Goal: Task Accomplishment & Management: Use online tool/utility

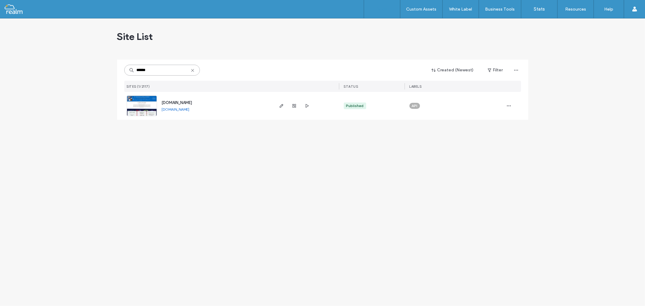
type input "******"
click at [172, 101] on span "www.stignatiussac.org" at bounding box center [177, 102] width 31 height 5
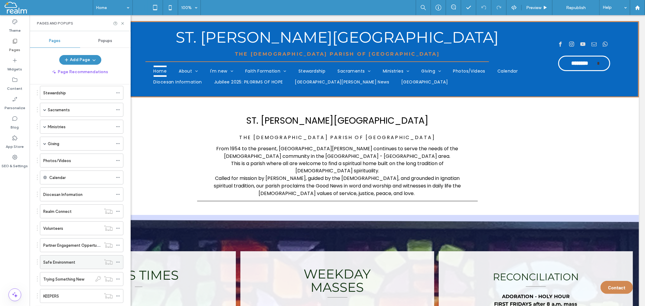
scroll to position [79, 0]
click at [44, 158] on span at bounding box center [44, 160] width 3 height 13
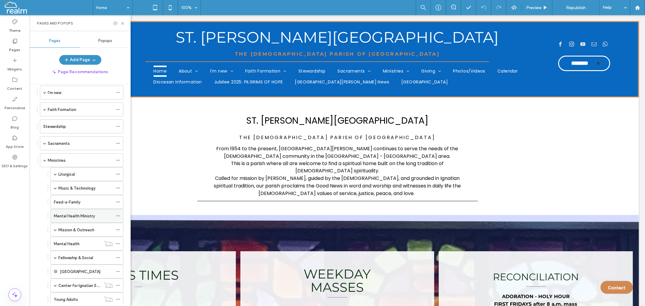
click at [81, 215] on label "Mental Health Ministry" at bounding box center [74, 216] width 41 height 11
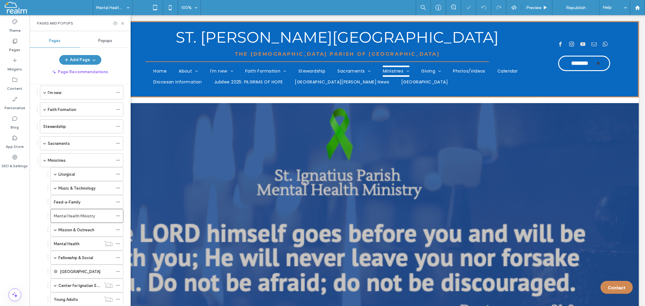
click at [125, 23] on div "Pages and Popups" at bounding box center [80, 23] width 101 height 16
click at [122, 24] on icon at bounding box center [122, 23] width 5 height 5
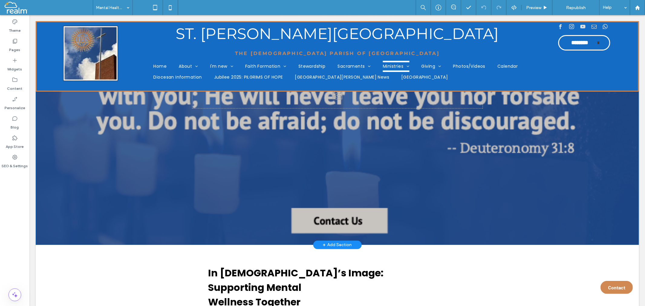
scroll to position [168, 0]
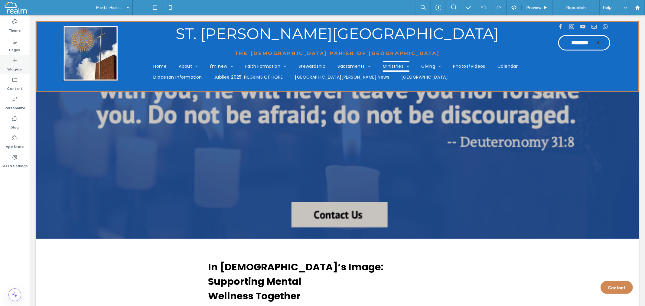
click at [14, 62] on icon at bounding box center [15, 60] width 6 height 6
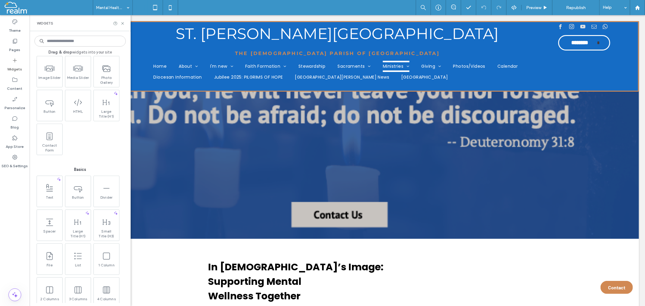
click at [77, 41] on input at bounding box center [79, 41] width 91 height 11
type input "*"
click at [198, 161] on div "Click To Paste Row + Add Section" at bounding box center [336, 86] width 603 height 303
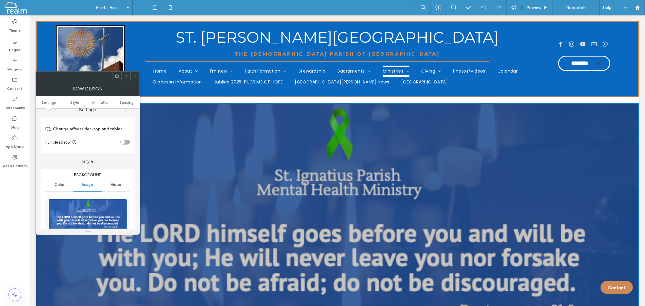
scroll to position [0, 0]
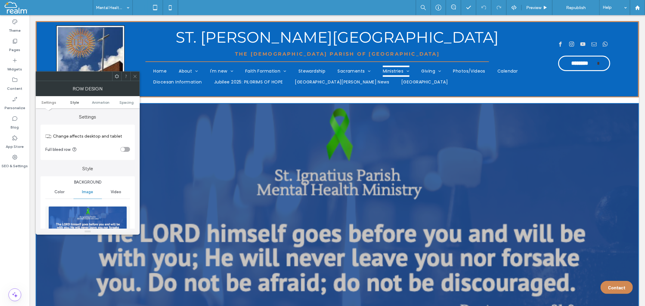
click at [78, 104] on span "Style" at bounding box center [74, 102] width 9 height 5
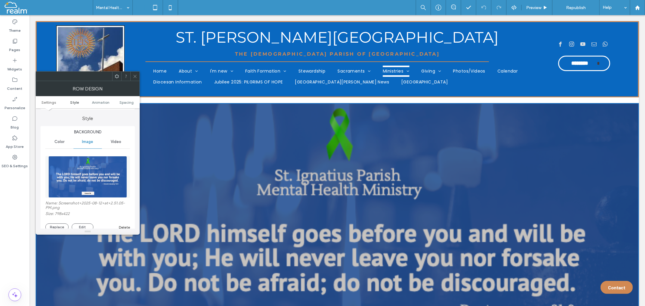
scroll to position [51, 0]
click at [118, 79] on span at bounding box center [117, 76] width 5 height 9
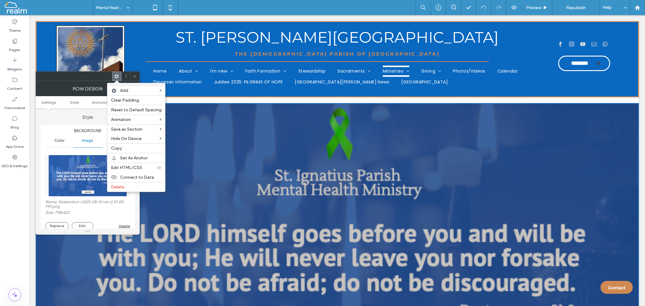
click at [99, 77] on div at bounding box center [74, 76] width 76 height 9
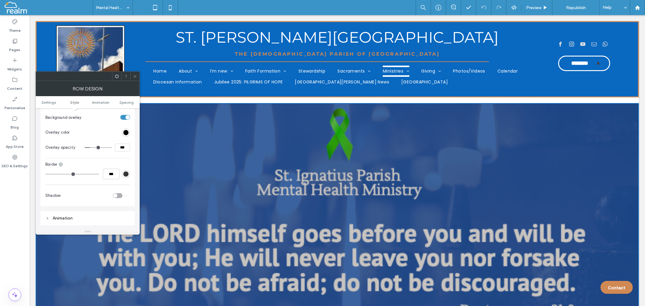
scroll to position [320, 0]
click at [46, 202] on icon at bounding box center [47, 204] width 4 height 4
click at [47, 183] on icon at bounding box center [47, 185] width 4 height 4
type input "***"
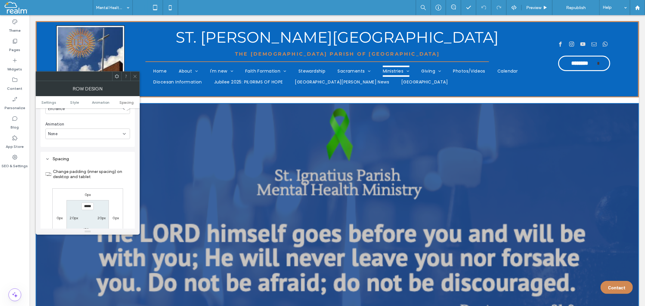
scroll to position [436, 0]
click at [137, 75] on icon at bounding box center [135, 76] width 5 height 5
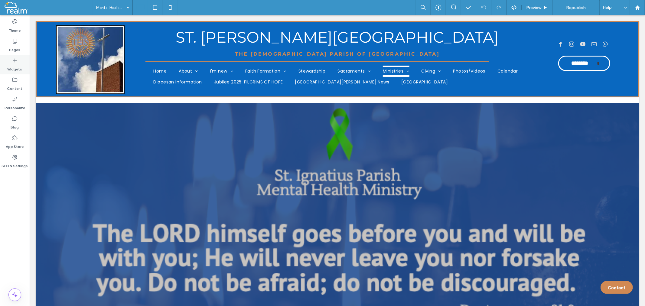
click at [17, 62] on icon at bounding box center [15, 60] width 6 height 6
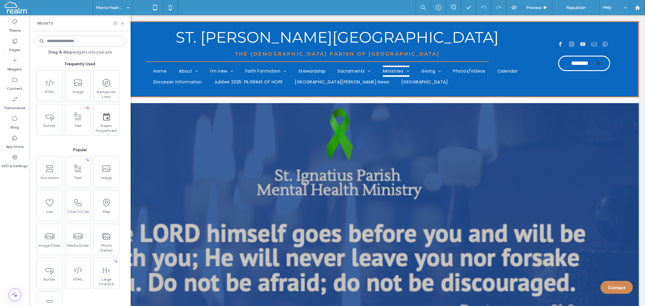
click at [76, 44] on input at bounding box center [79, 41] width 91 height 11
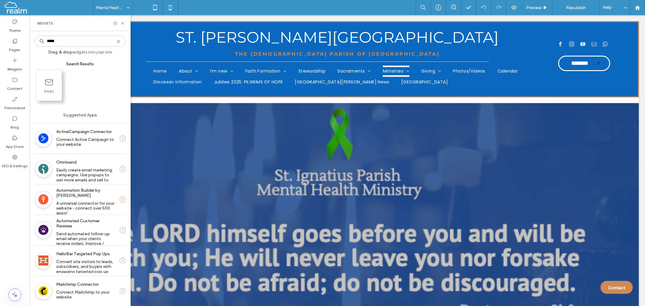
type input "*****"
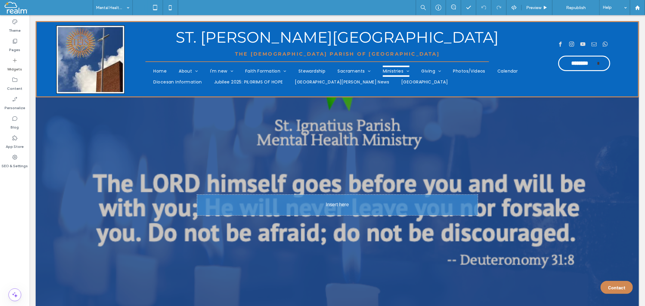
scroll to position [57, 0]
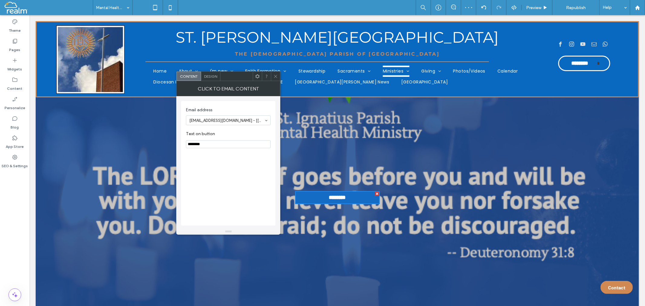
click at [212, 75] on span "Design" at bounding box center [210, 76] width 13 height 5
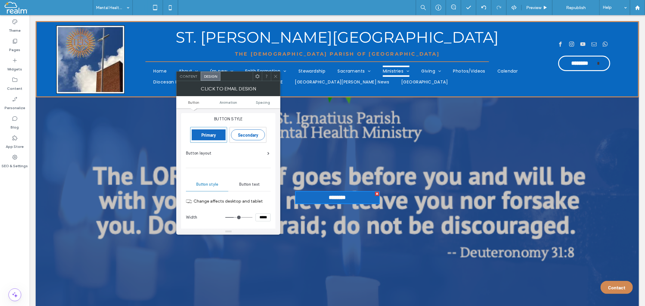
click at [249, 133] on span "Secondary" at bounding box center [248, 134] width 20 height 5
type input "*"
click at [275, 75] on icon at bounding box center [275, 76] width 5 height 5
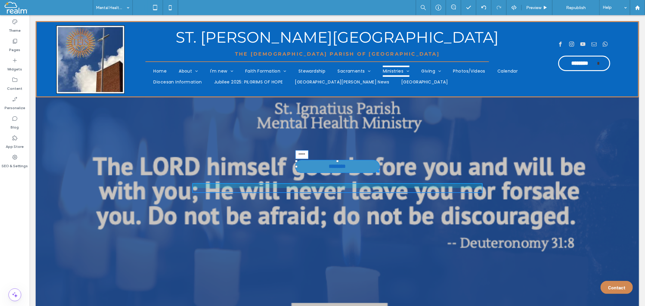
drag, startPoint x: 333, startPoint y: 191, endPoint x: 379, endPoint y: 175, distance: 48.0
click at [349, 160] on div "Click To Paste ******** ***** Row + Add Section" at bounding box center [336, 187] width 603 height 283
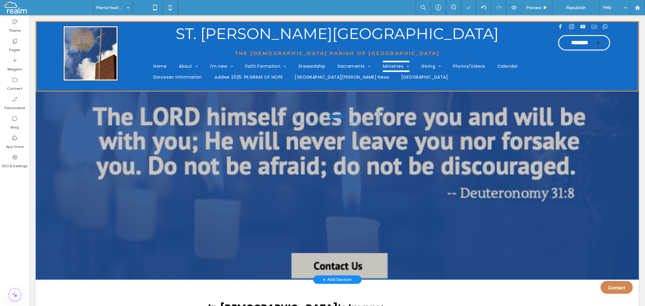
scroll to position [101, 0]
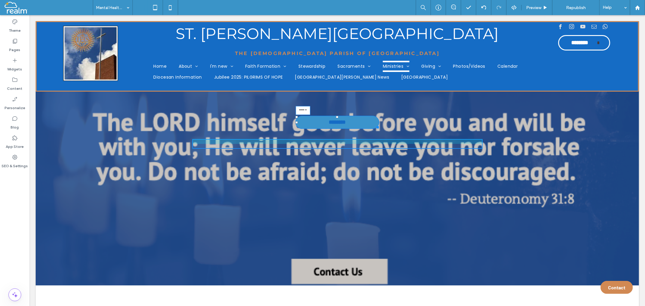
drag, startPoint x: 335, startPoint y: 117, endPoint x: 396, endPoint y: 127, distance: 62.1
click at [367, 112] on div "Click To Paste ******** ****** Row + Add Section" at bounding box center [336, 143] width 603 height 283
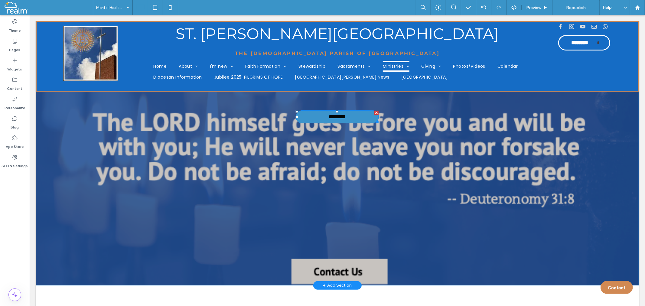
click at [374, 112] on div at bounding box center [376, 112] width 4 height 4
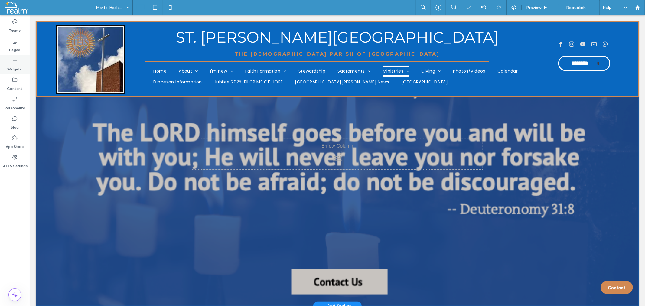
click at [13, 59] on icon at bounding box center [15, 60] width 6 height 6
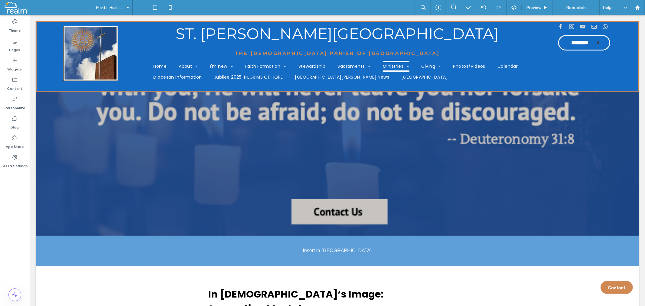
scroll to position [179, 0]
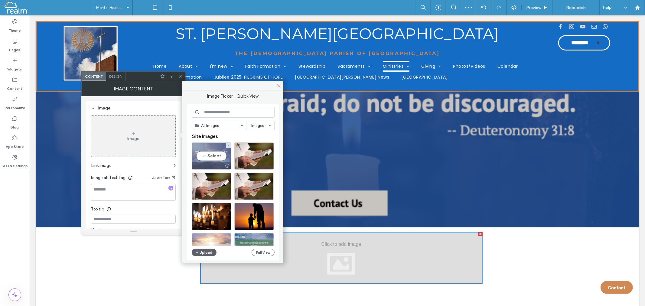
click at [206, 153] on div "Select" at bounding box center [212, 155] width 40 height 27
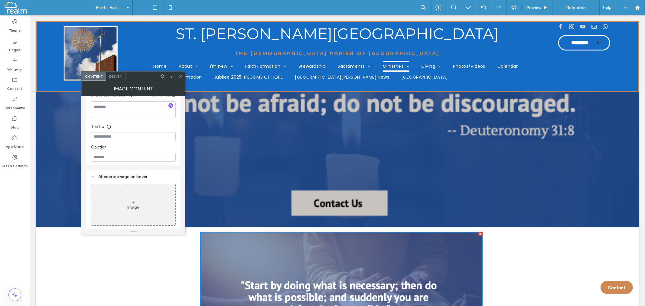
scroll to position [139, 0]
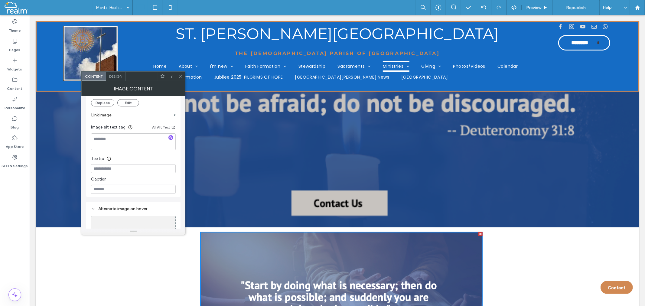
click at [98, 116] on label "Link image" at bounding box center [131, 114] width 80 height 11
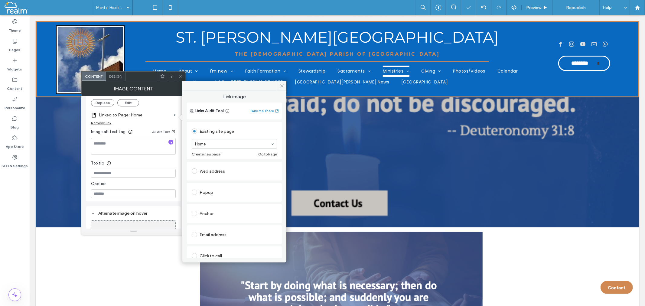
click at [214, 237] on div "Email address" at bounding box center [234, 235] width 85 height 10
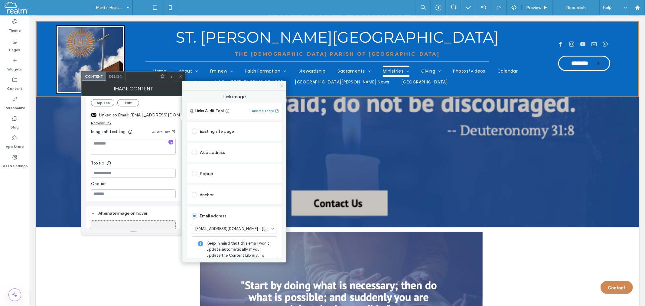
click at [282, 86] on icon at bounding box center [282, 85] width 5 height 5
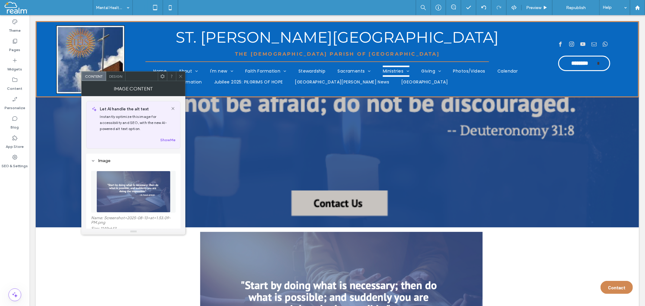
scroll to position [34, 0]
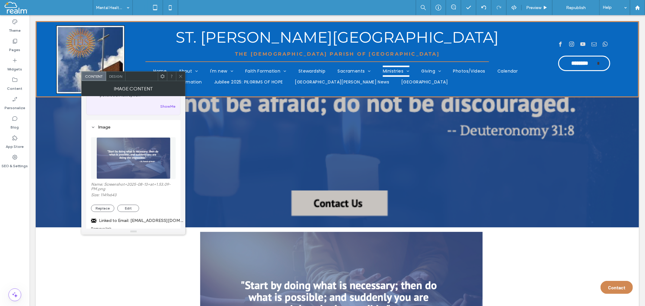
click at [135, 159] on img at bounding box center [133, 158] width 74 height 42
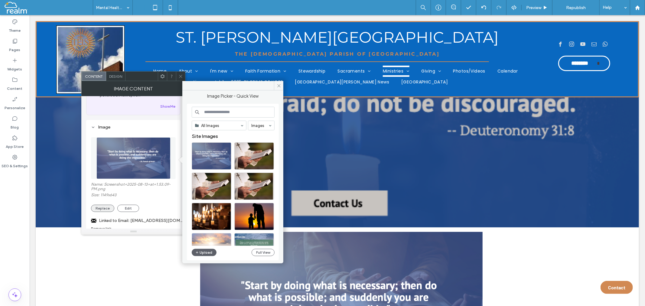
click at [106, 209] on button "Replace" at bounding box center [102, 208] width 23 height 7
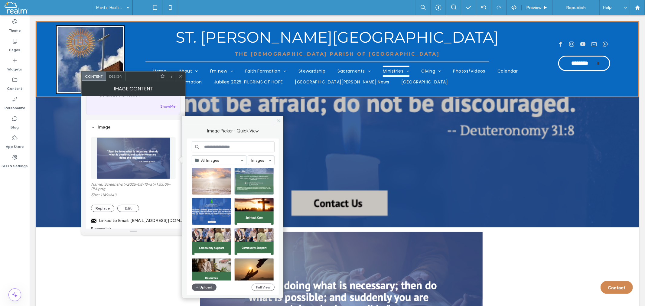
scroll to position [101, 0]
click at [213, 212] on div "Select" at bounding box center [212, 210] width 40 height 27
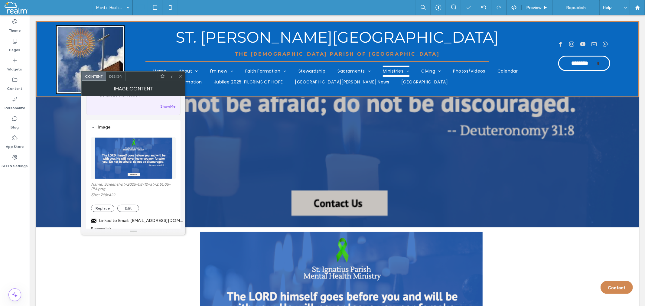
click at [117, 80] on div "Design" at bounding box center [115, 76] width 19 height 9
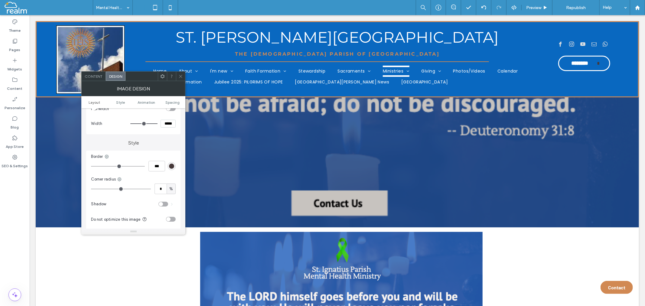
scroll to position [0, 0]
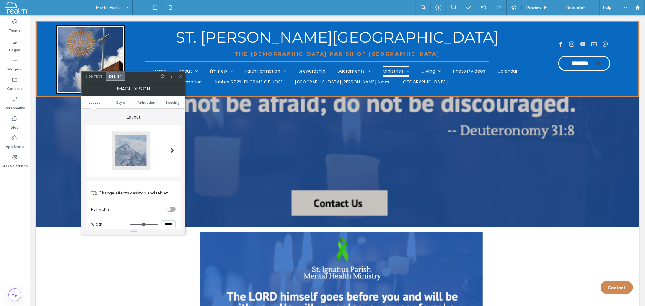
click at [173, 149] on span at bounding box center [172, 150] width 3 height 5
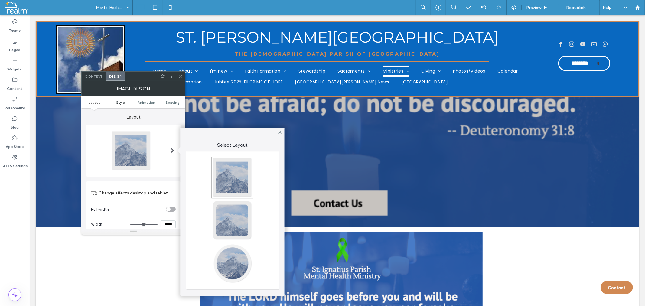
click at [121, 103] on span "Style" at bounding box center [120, 102] width 9 height 5
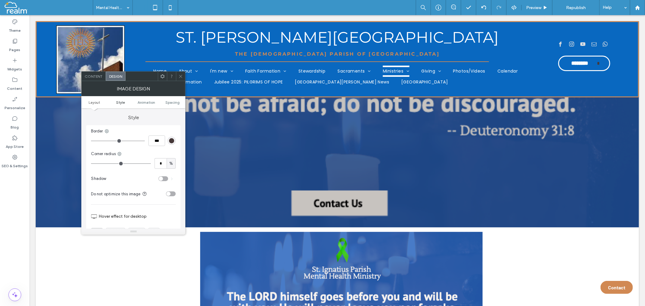
scroll to position [126, 0]
click at [166, 101] on span "Spacing" at bounding box center [172, 102] width 14 height 5
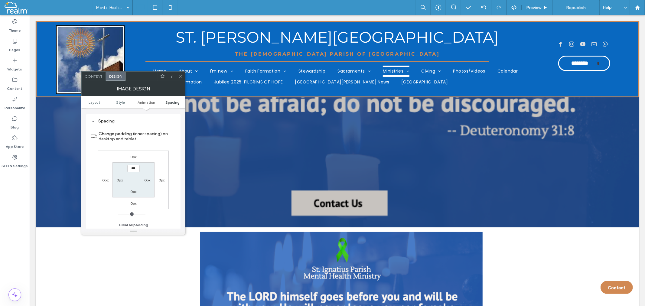
scroll to position [303, 0]
click at [91, 103] on span "Layout" at bounding box center [94, 102] width 11 height 5
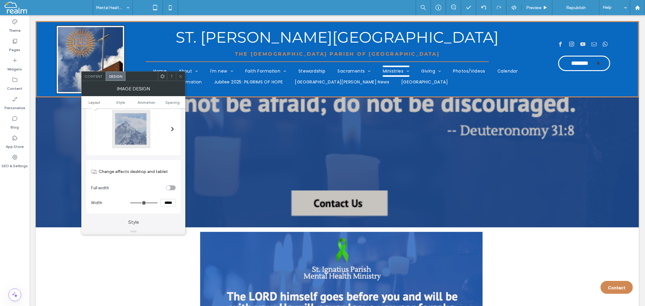
scroll to position [34, 0]
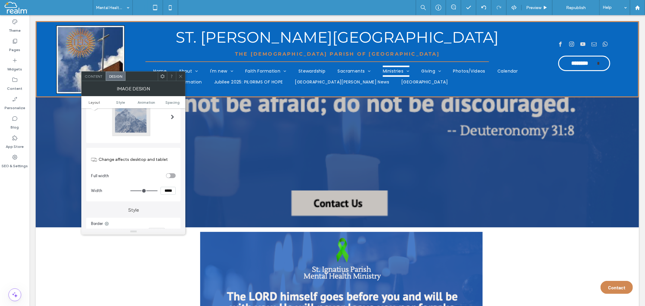
click at [174, 174] on div "toggle" at bounding box center [171, 175] width 10 height 5
click at [180, 75] on icon at bounding box center [180, 76] width 5 height 5
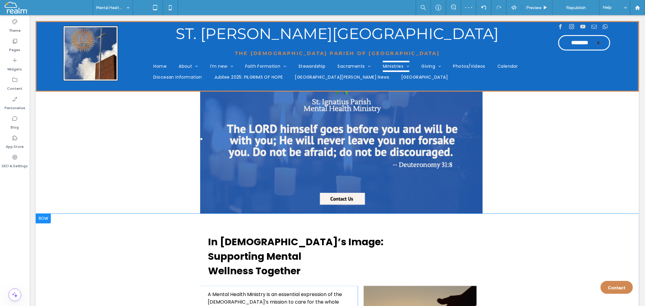
scroll to position [347, 0]
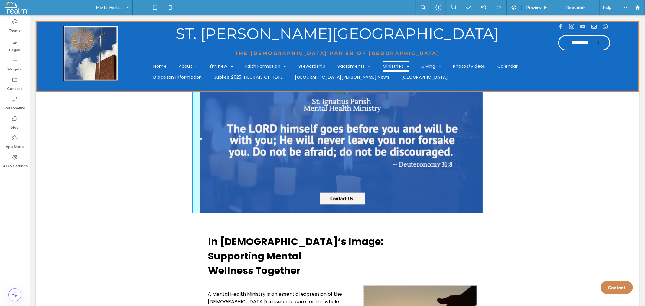
drag, startPoint x: 477, startPoint y: 210, endPoint x: 501, endPoint y: 258, distance: 53.1
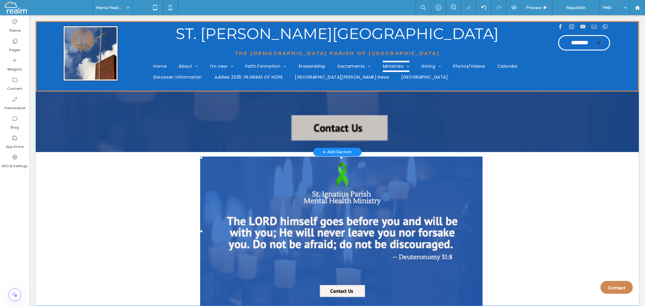
scroll to position [246, 0]
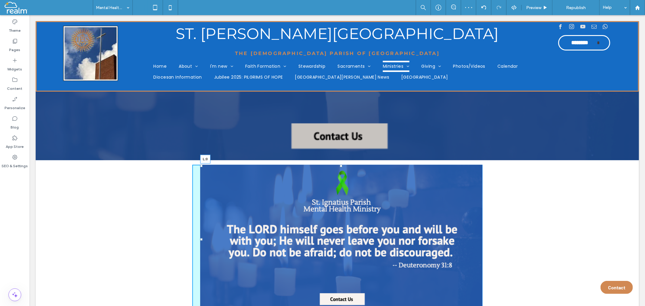
drag, startPoint x: 199, startPoint y: 239, endPoint x: 112, endPoint y: 236, distance: 86.2
click at [112, 236] on div "Click To Paste Click To Paste L:0 Row + Add Section" at bounding box center [336, 237] width 603 height 154
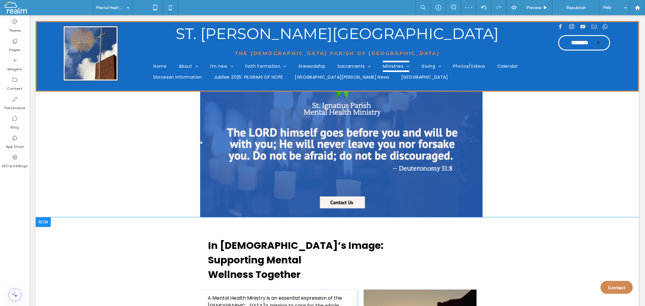
scroll to position [347, 0]
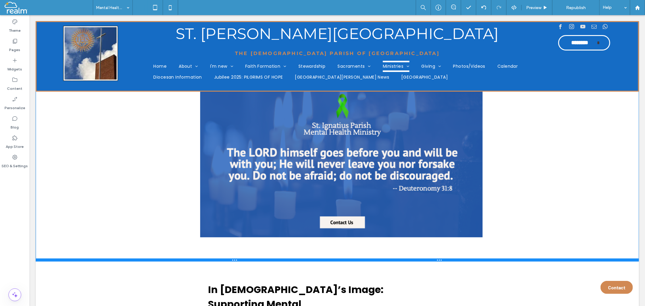
drag, startPoint x: 306, startPoint y: 212, endPoint x: 306, endPoint y: 264, distance: 52.6
click at [306, 261] on div at bounding box center [336, 259] width 603 height 3
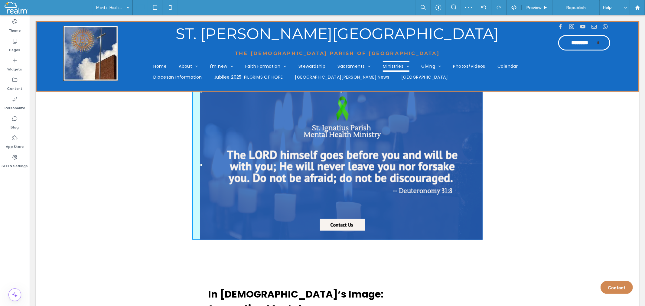
drag, startPoint x: 476, startPoint y: 236, endPoint x: 566, endPoint y: 281, distance: 100.1
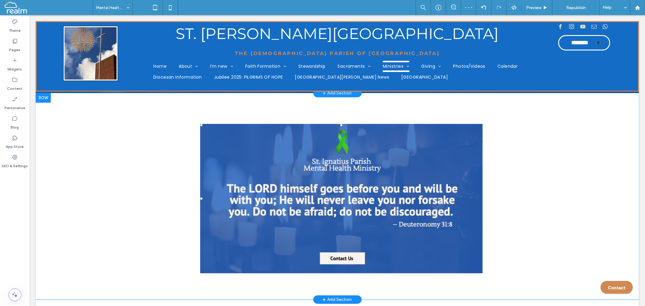
click at [434, 176] on img at bounding box center [341, 198] width 282 height 149
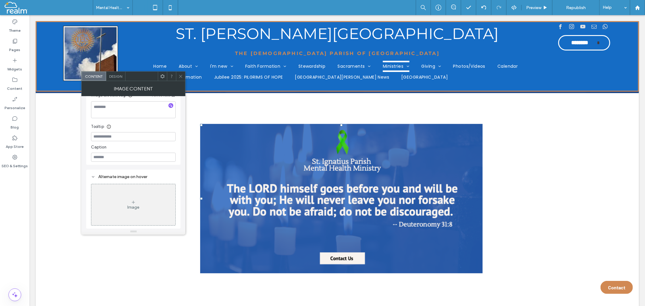
scroll to position [0, 0]
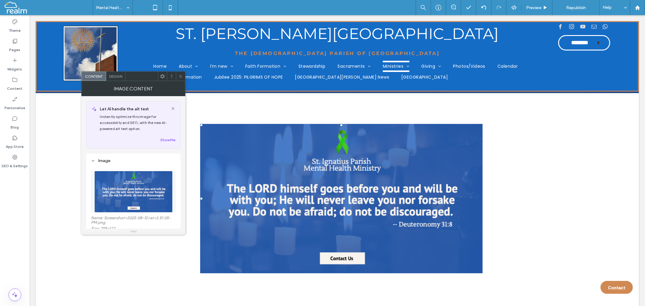
click at [118, 76] on span "Design" at bounding box center [115, 76] width 13 height 5
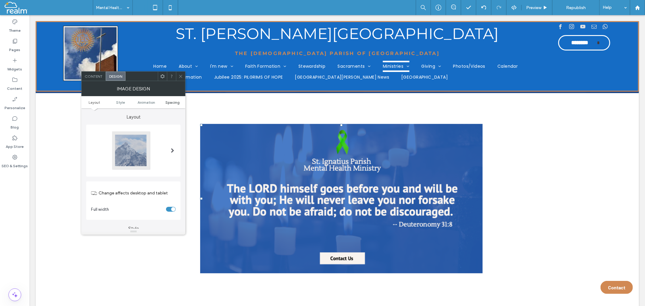
click at [167, 103] on span "Spacing" at bounding box center [172, 102] width 14 height 5
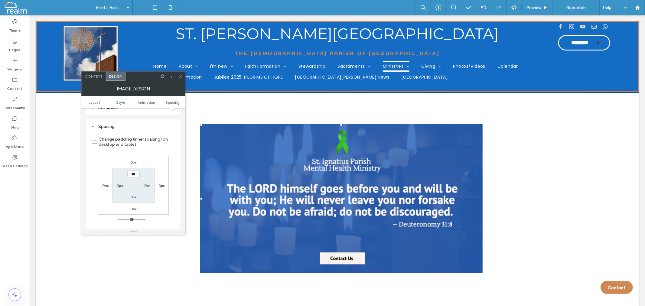
scroll to position [289, 0]
click at [86, 101] on link "Layout" at bounding box center [94, 102] width 26 height 5
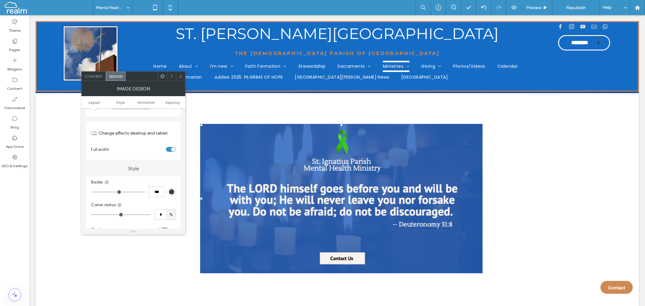
scroll to position [67, 0]
click at [170, 143] on div "toggle" at bounding box center [171, 142] width 10 height 5
click at [171, 141] on div "toggle" at bounding box center [171, 142] width 10 height 5
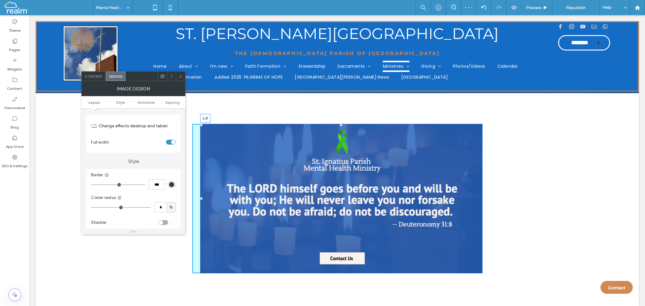
drag, startPoint x: 198, startPoint y: 199, endPoint x: 131, endPoint y: 191, distance: 67.5
click at [131, 191] on div "Click To Paste Click To Paste L:0 Row + Add Section" at bounding box center [336, 196] width 603 height 206
click at [200, 124] on div at bounding box center [201, 125] width 2 height 2
drag, startPoint x: 199, startPoint y: 124, endPoint x: 217, endPoint y: 115, distance: 19.9
click at [187, 100] on div "Click To Paste Click To Paste T:-82 L:0 Row + Add Section" at bounding box center [336, 196] width 603 height 206
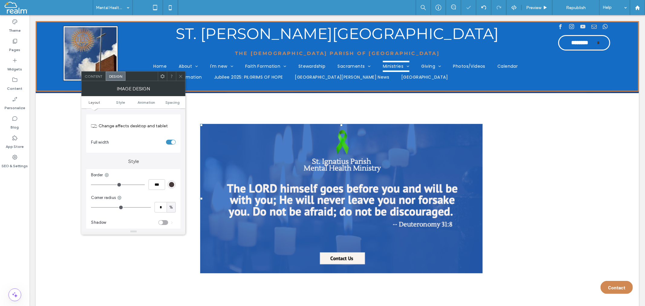
click at [179, 75] on icon at bounding box center [180, 76] width 5 height 5
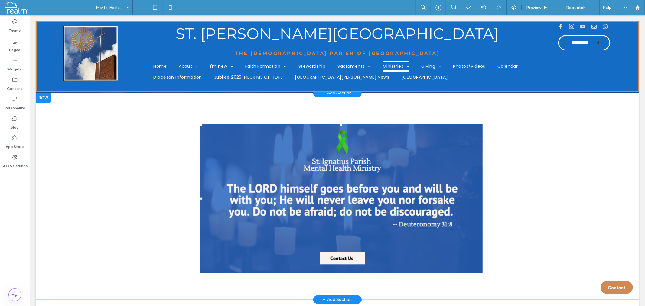
scroll to position [381, 0]
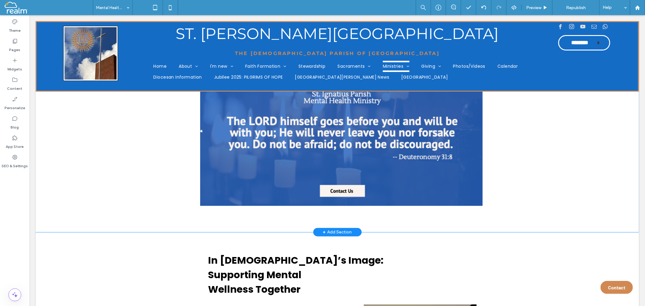
click at [459, 183] on img at bounding box center [341, 130] width 282 height 149
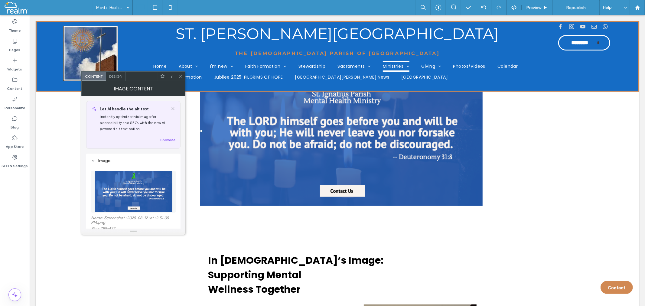
click at [181, 75] on icon at bounding box center [180, 76] width 5 height 5
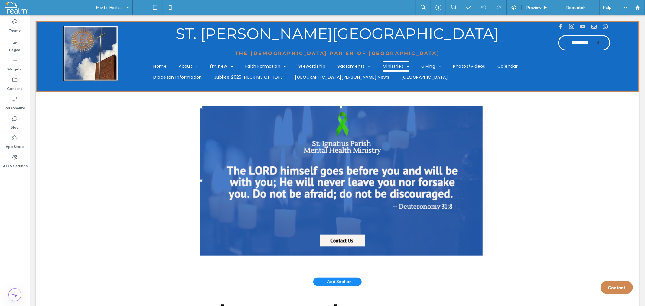
scroll to position [336, 0]
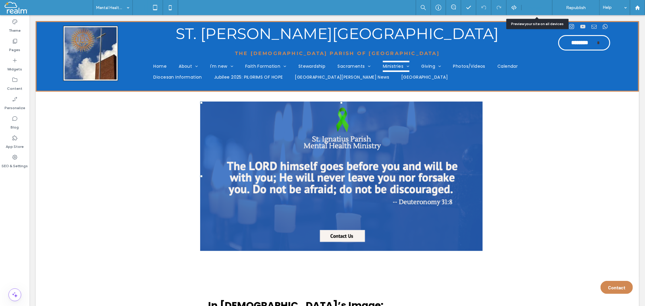
click at [540, 7] on span "Preview" at bounding box center [533, 7] width 15 height 5
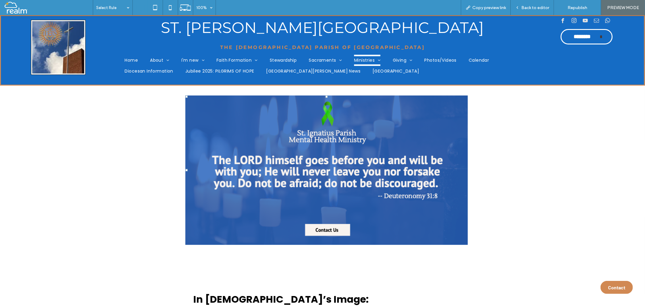
click at [324, 136] on img at bounding box center [326, 169] width 282 height 149
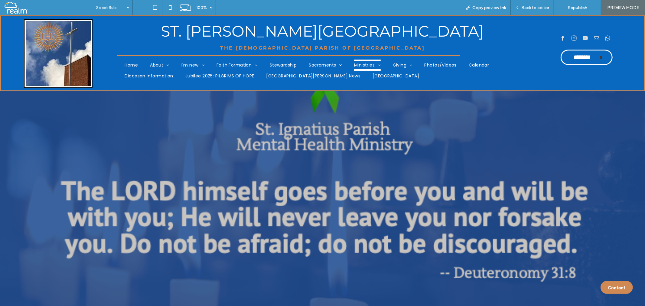
scroll to position [34, 0]
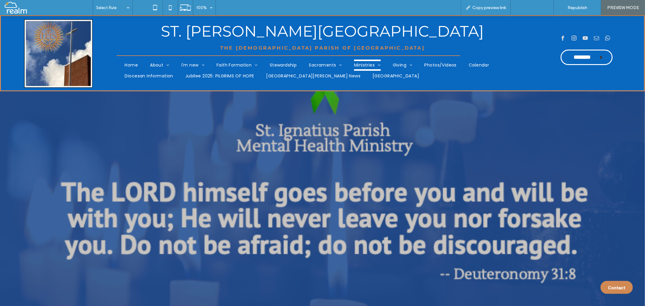
click at [542, 10] on div "Back to editor" at bounding box center [531, 7] width 43 height 15
click at [532, 8] on span "Back to editor" at bounding box center [535, 7] width 28 height 5
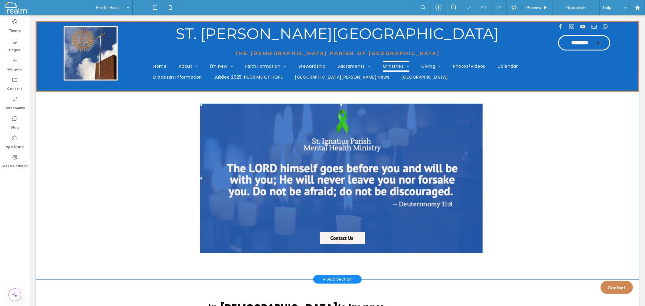
scroll to position [336, 0]
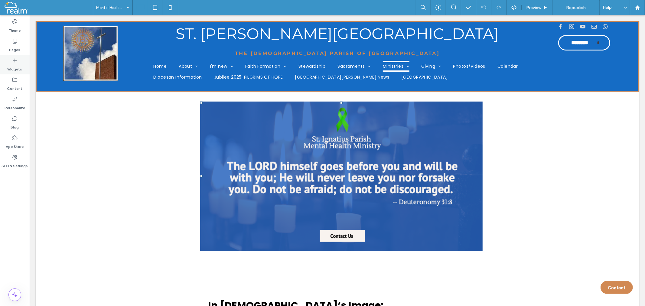
click at [14, 62] on icon at bounding box center [15, 60] width 6 height 6
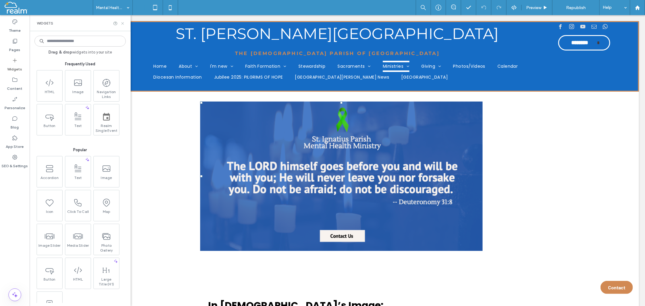
click at [123, 22] on icon at bounding box center [122, 23] width 5 height 5
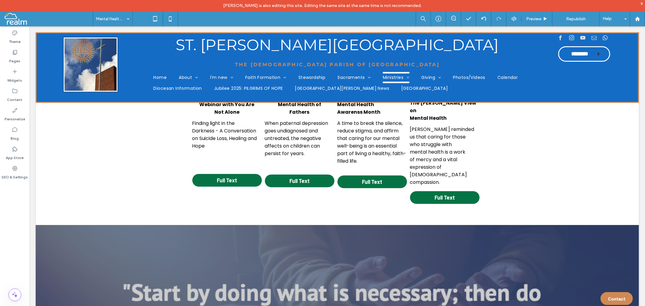
scroll to position [1410, 0]
